Goal: Information Seeking & Learning: Learn about a topic

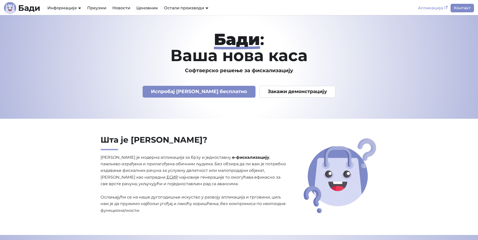
click at [432, 8] on link "Апликација" at bounding box center [433, 8] width 36 height 9
click at [142, 8] on link "Ценовник" at bounding box center [147, 8] width 28 height 9
